Goal: Check status: Check status

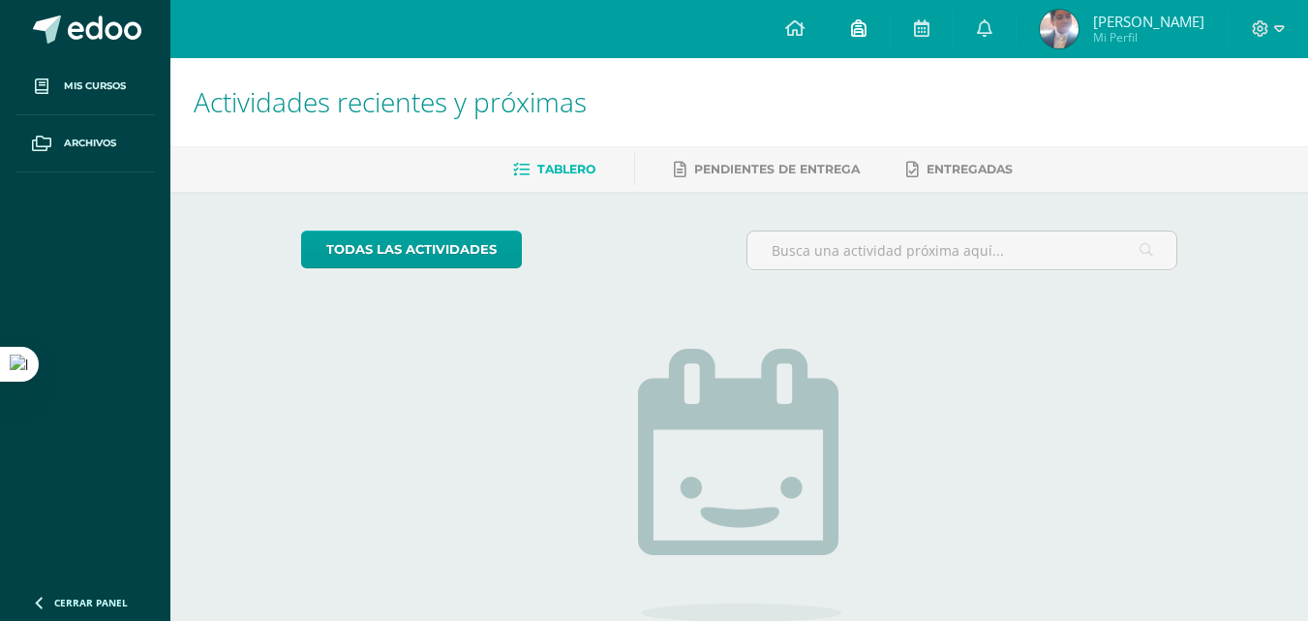
click at [867, 35] on icon at bounding box center [858, 27] width 15 height 17
click at [930, 31] on icon at bounding box center [921, 27] width 15 height 17
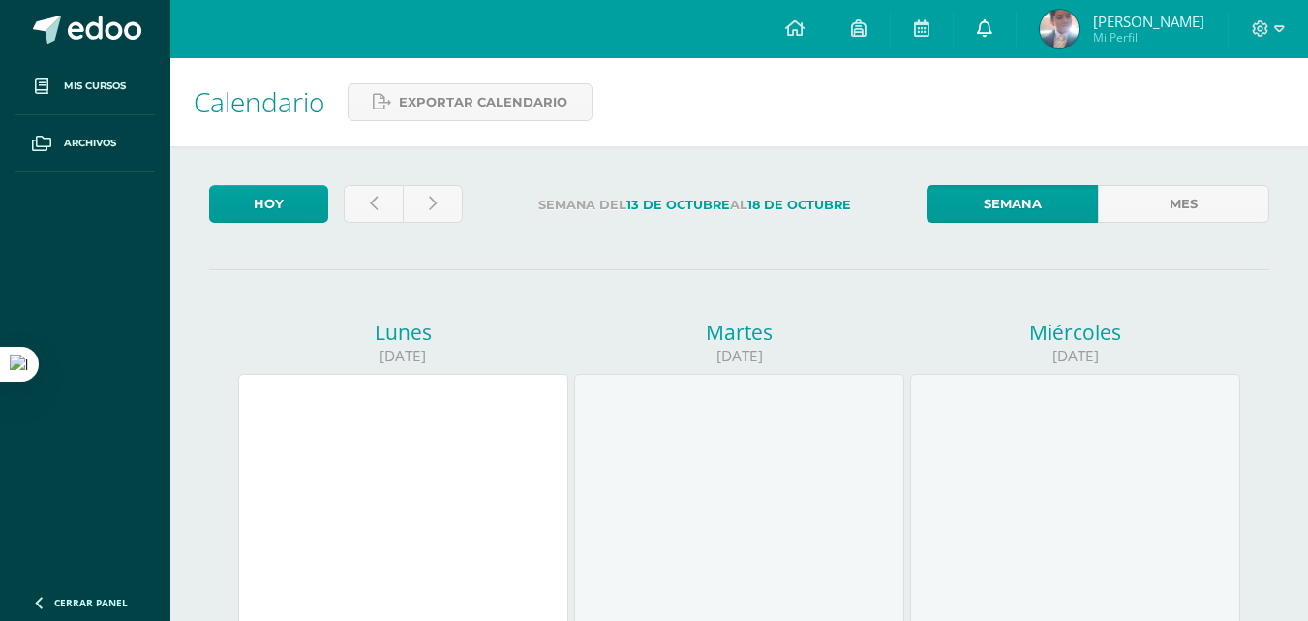
click at [993, 33] on icon at bounding box center [984, 27] width 15 height 17
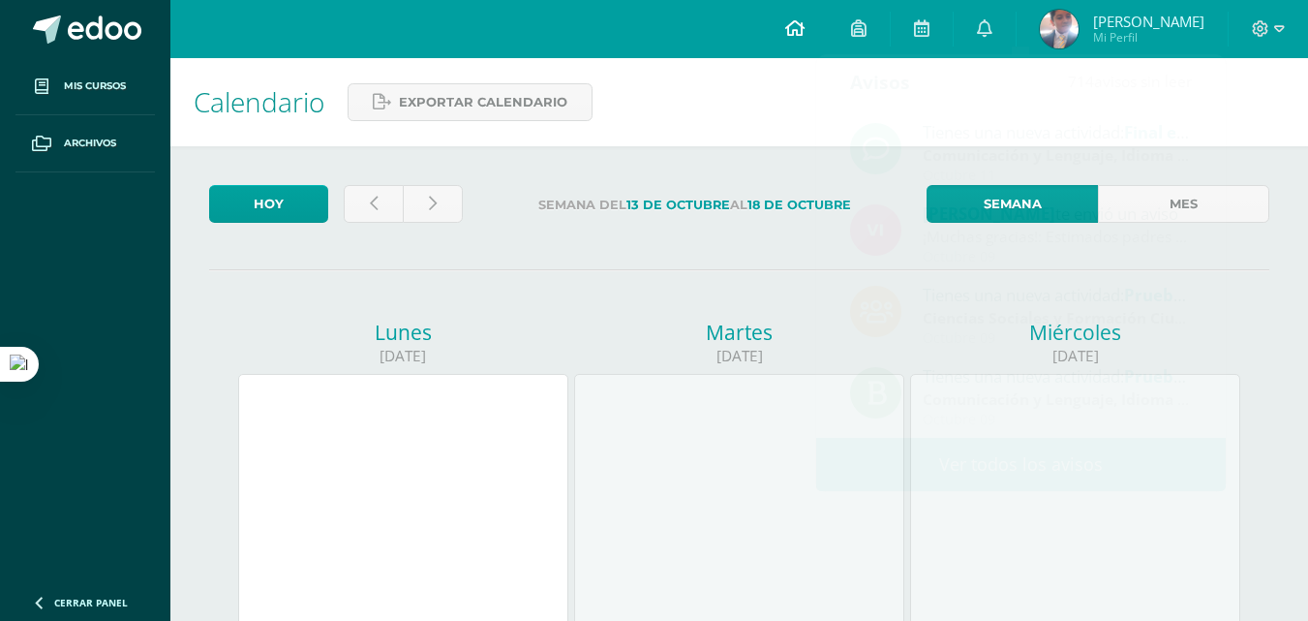
click at [805, 34] on icon at bounding box center [794, 27] width 19 height 17
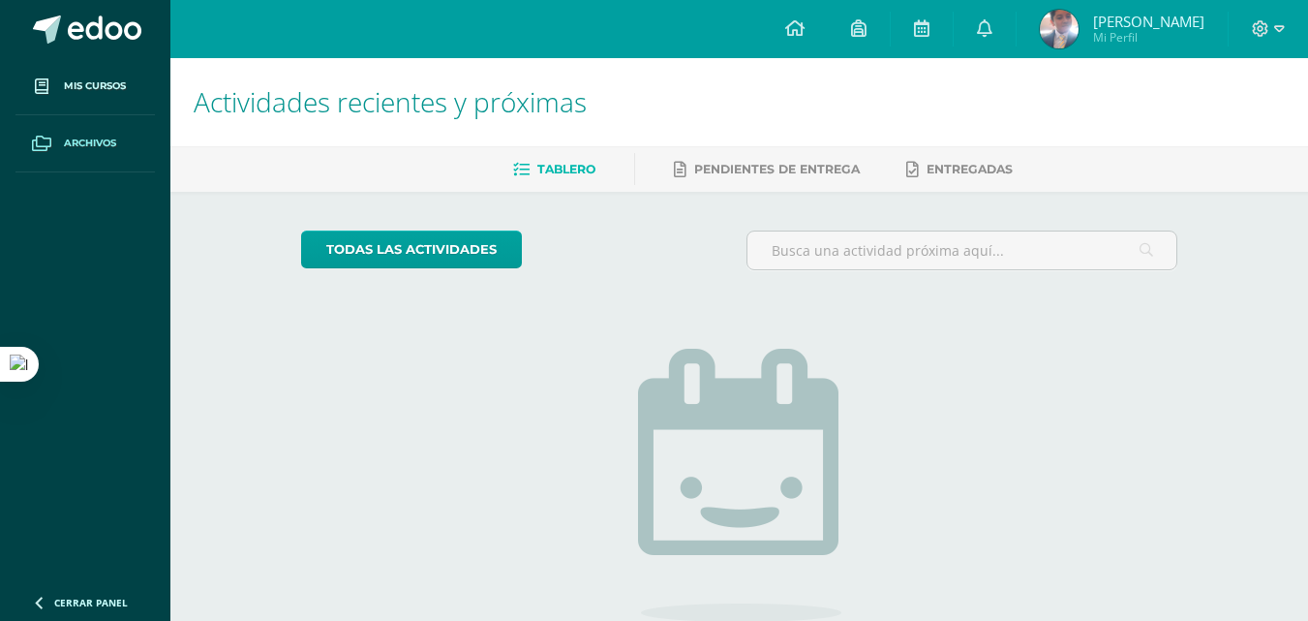
click at [94, 146] on span "Archivos" at bounding box center [90, 143] width 52 height 15
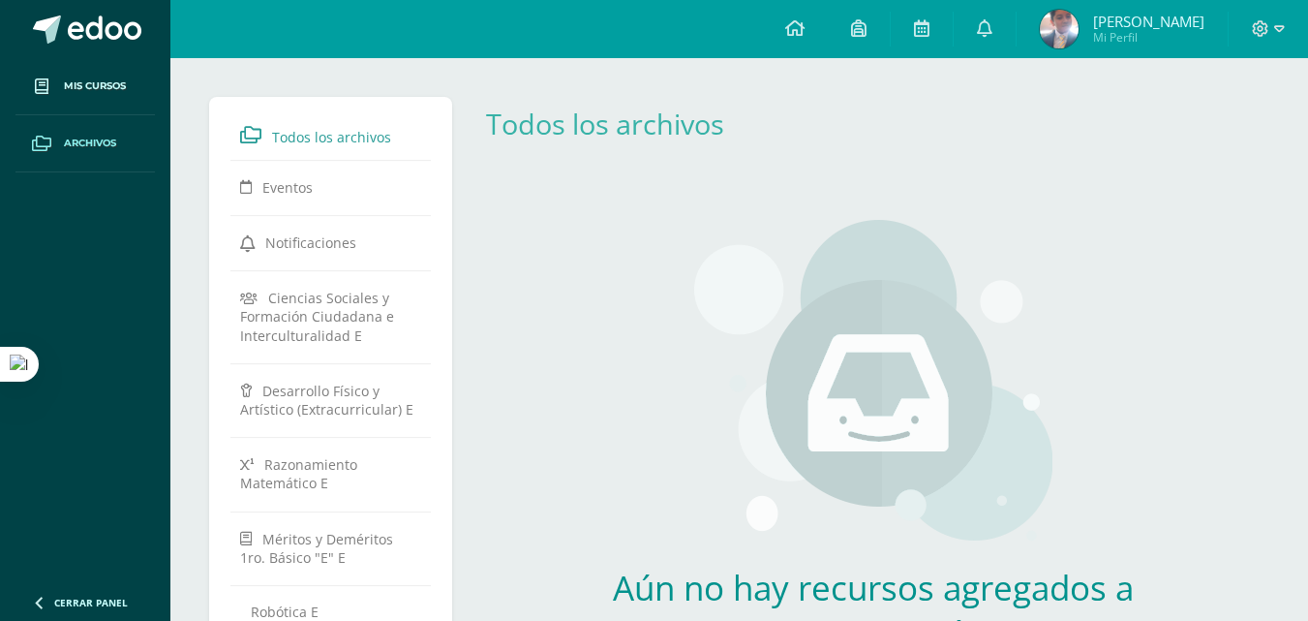
click at [1157, 36] on span "Mi Perfil" at bounding box center [1148, 37] width 111 height 16
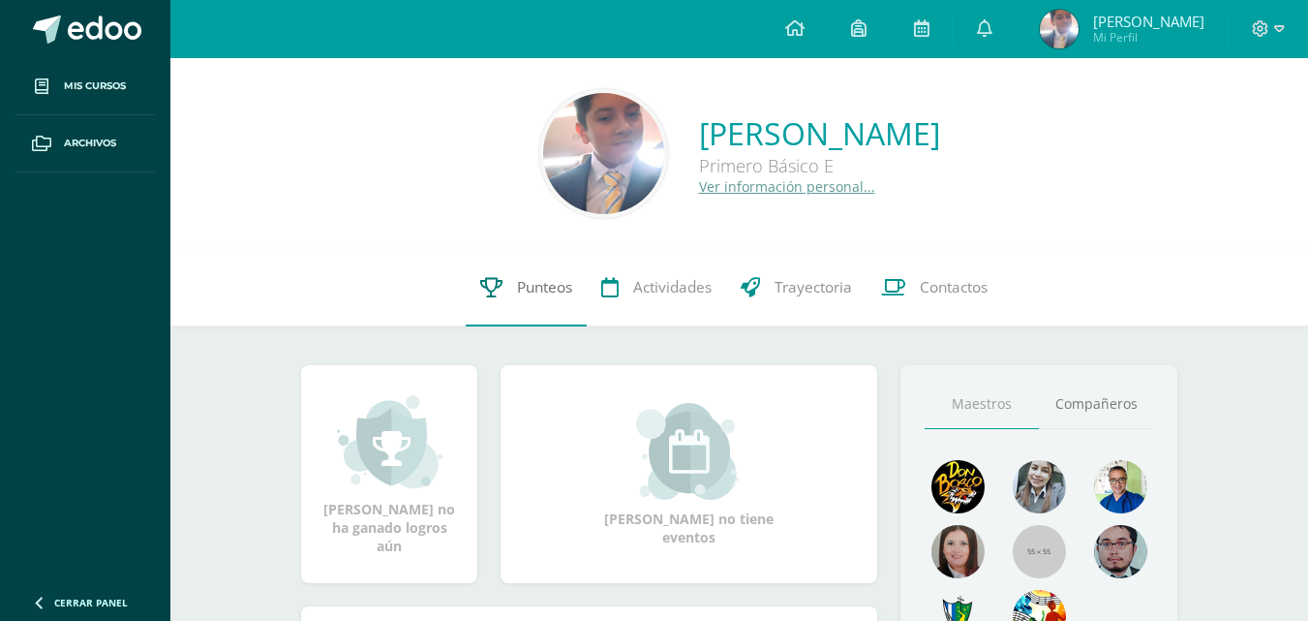
click at [551, 304] on link "Punteos" at bounding box center [526, 287] width 121 height 77
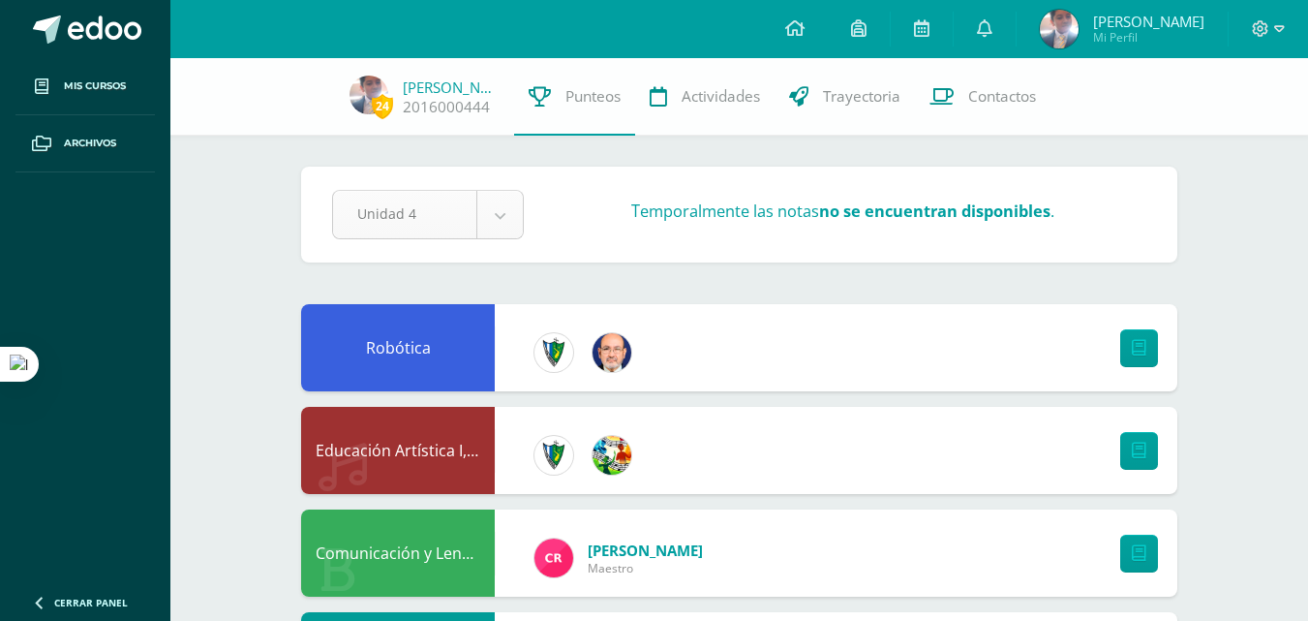
select select "Unidad 1"
select select "Unidad 3"
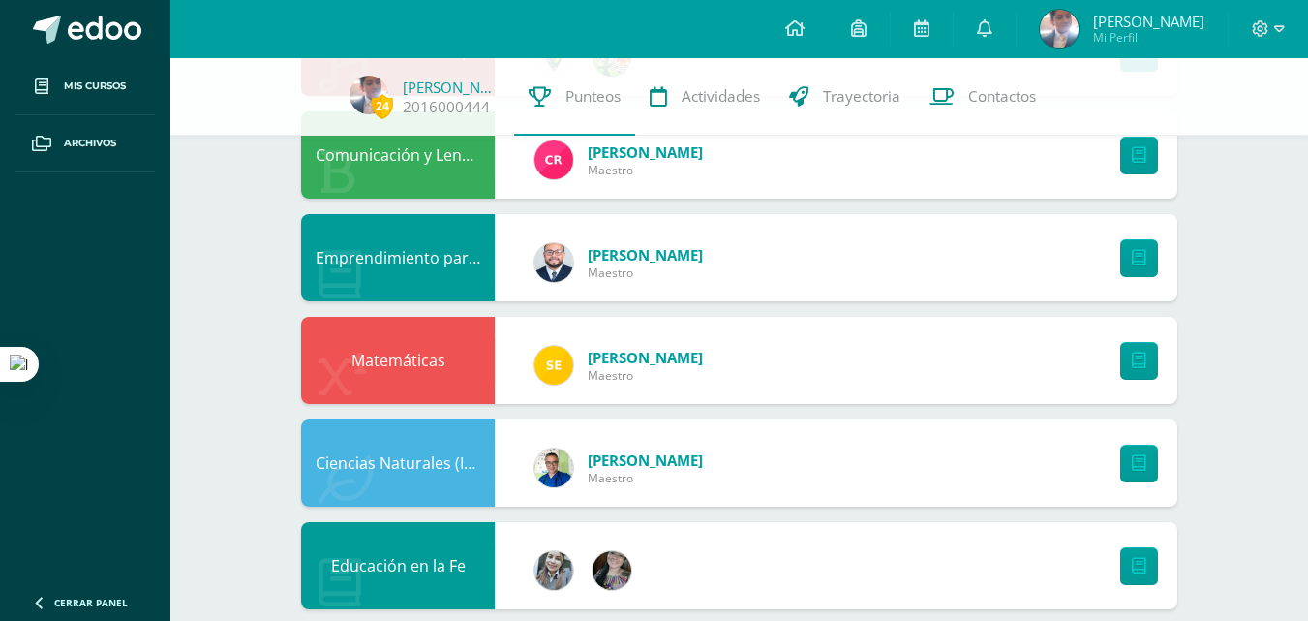
scroll to position [414, 0]
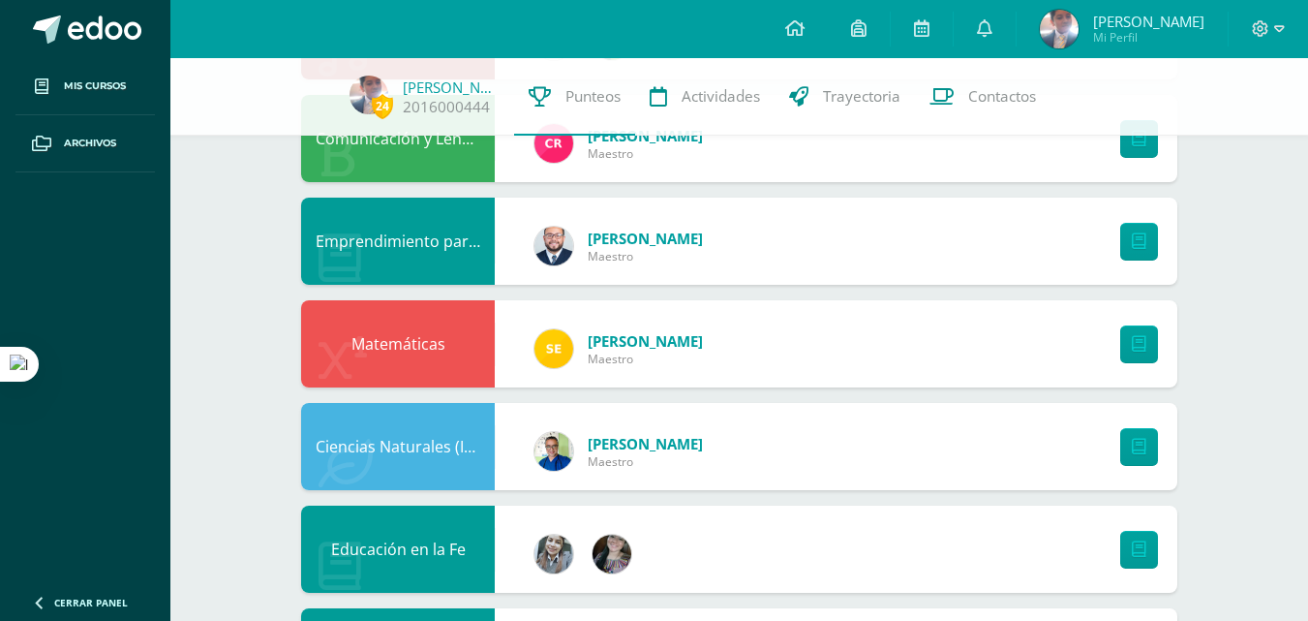
click at [1027, 352] on div "Matemáticas Sergio Maestro" at bounding box center [739, 343] width 876 height 87
click at [1139, 340] on icon at bounding box center [1139, 344] width 15 height 16
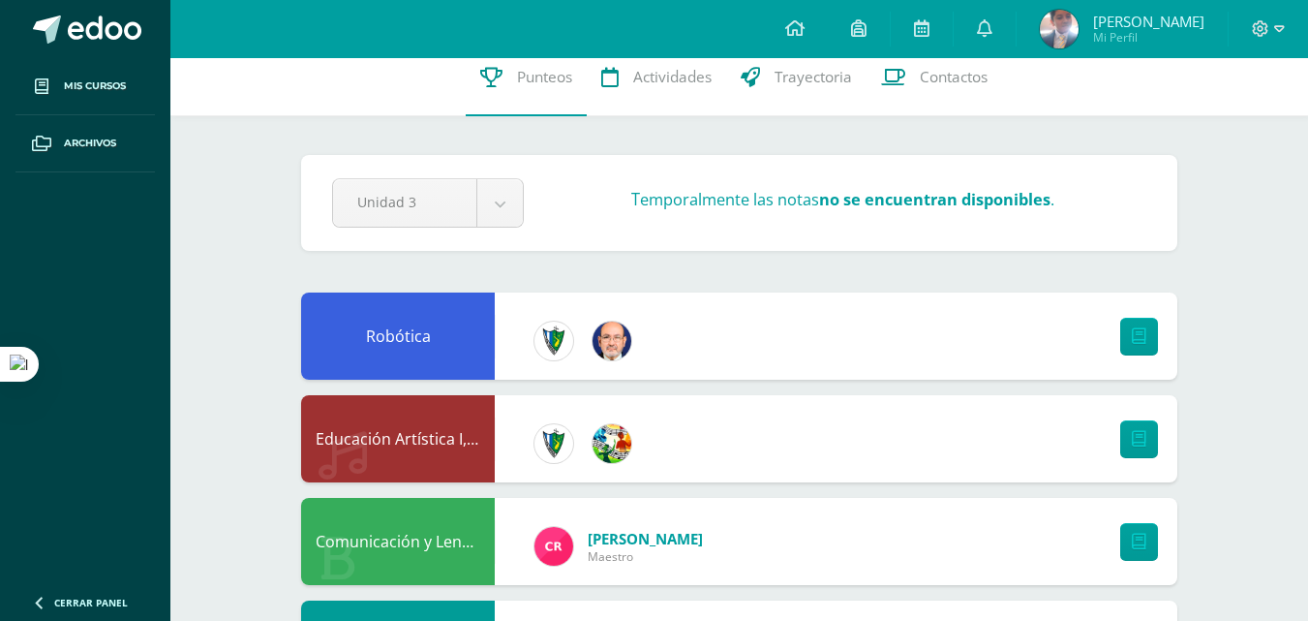
scroll to position [0, 0]
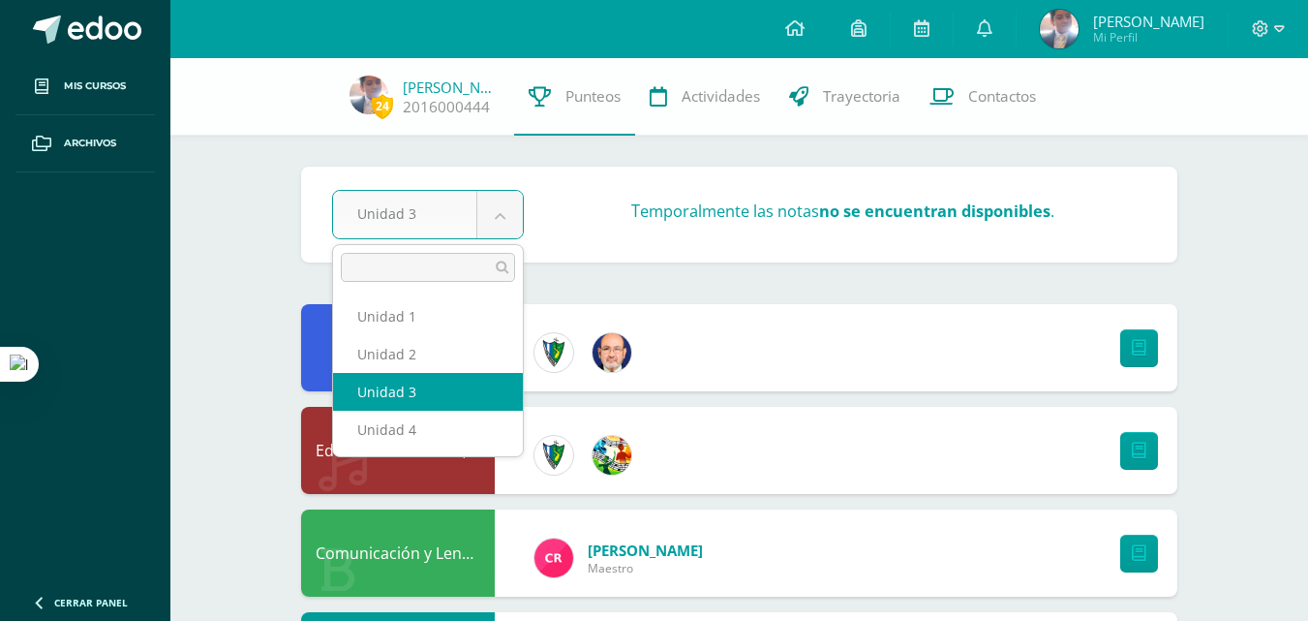
select select "Unidad 4"
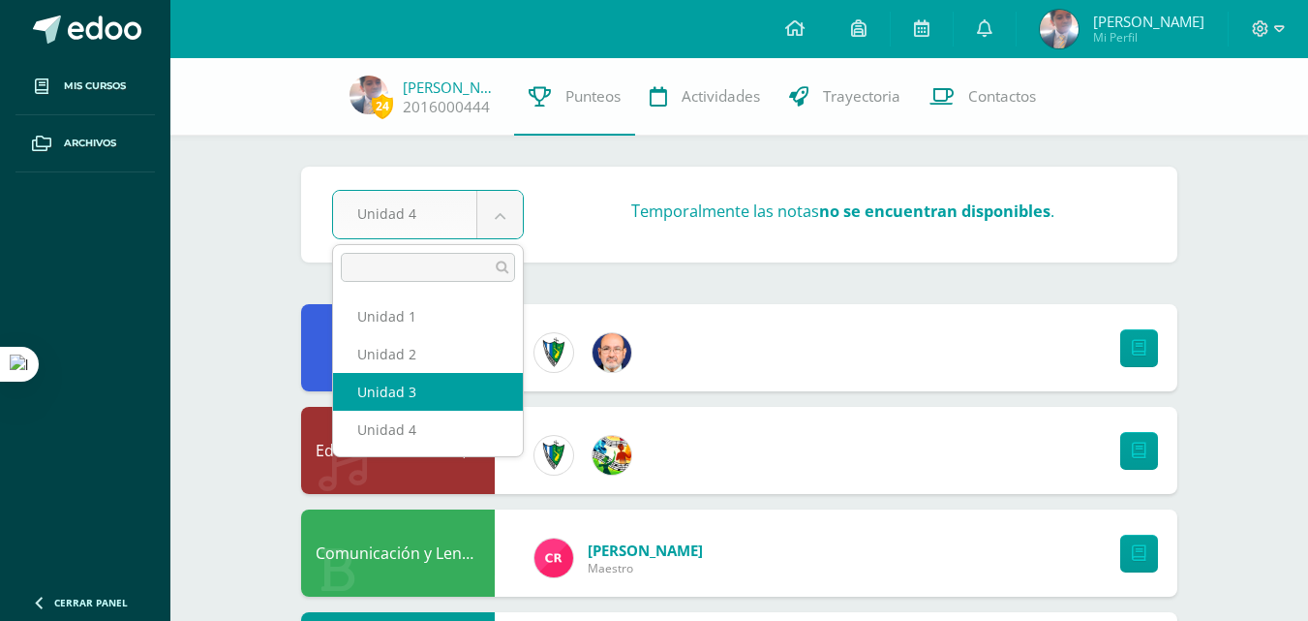
select select "Unidad 3"
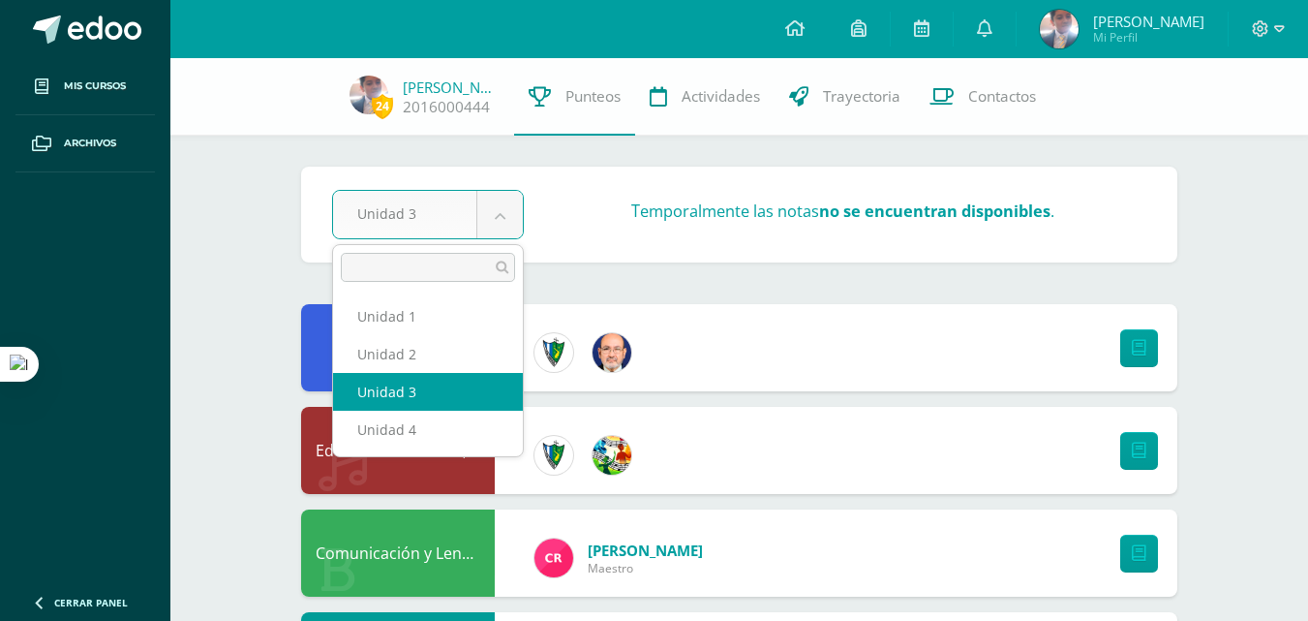
select select "Unidad 4"
